Goal: Navigation & Orientation: Find specific page/section

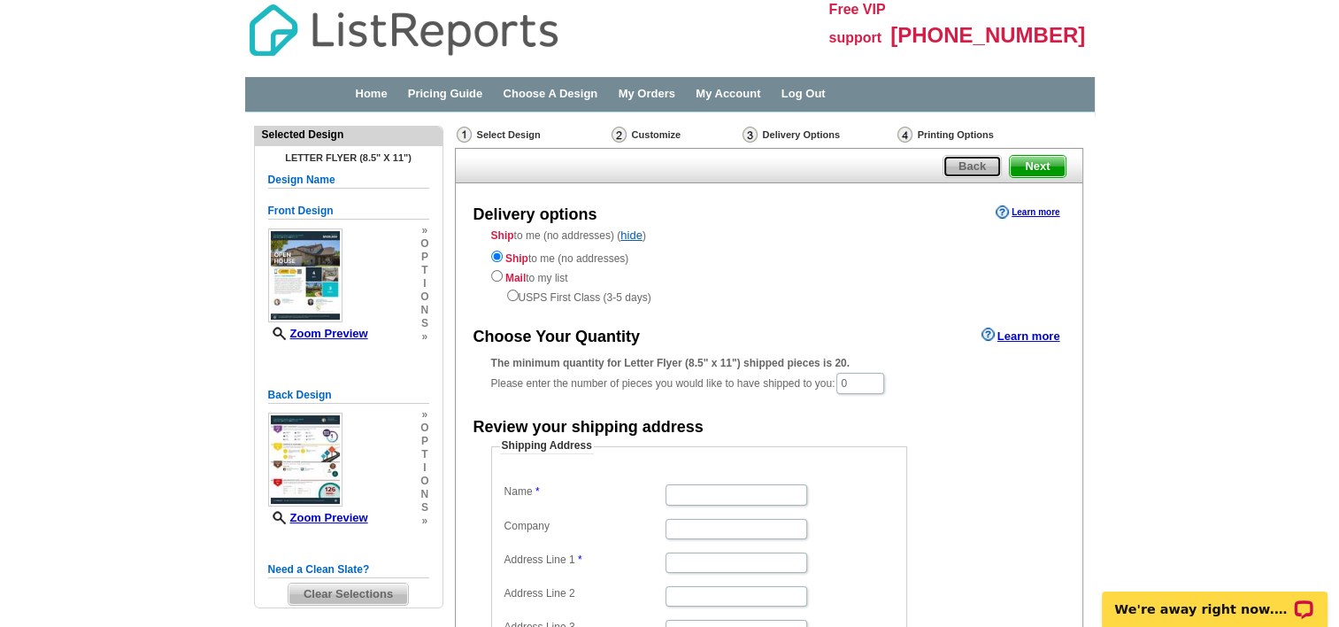
click at [970, 164] on span "Back" at bounding box center [973, 166] width 58 height 21
